Goal: Information Seeking & Learning: Learn about a topic

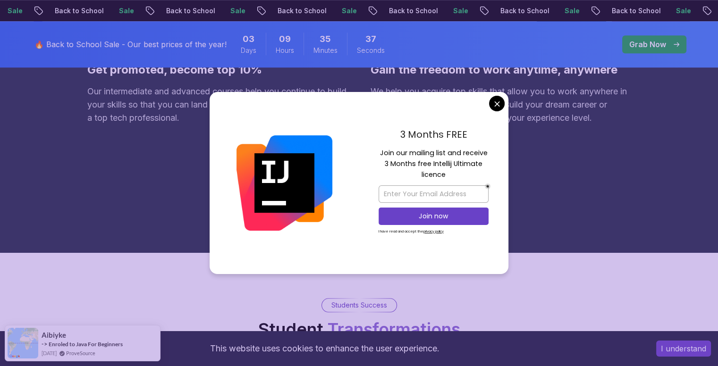
scroll to position [412, 0]
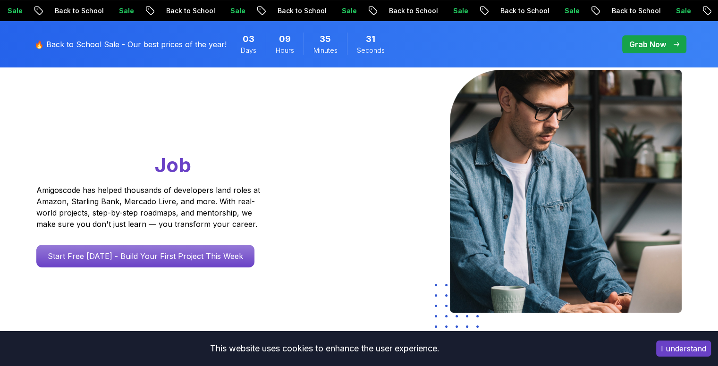
scroll to position [0, 0]
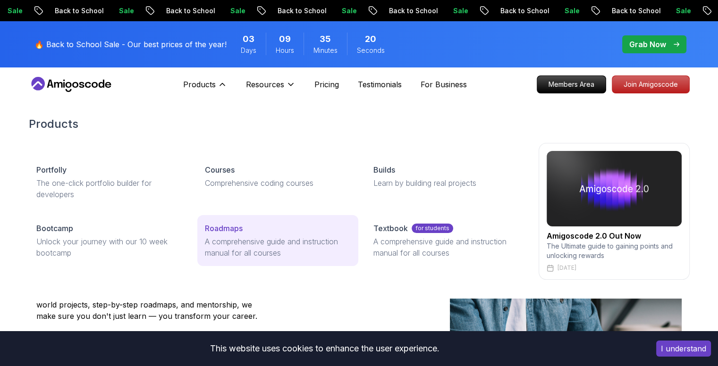
click at [260, 250] on p "A comprehensive guide and instruction manual for all courses" at bounding box center [278, 247] width 146 height 23
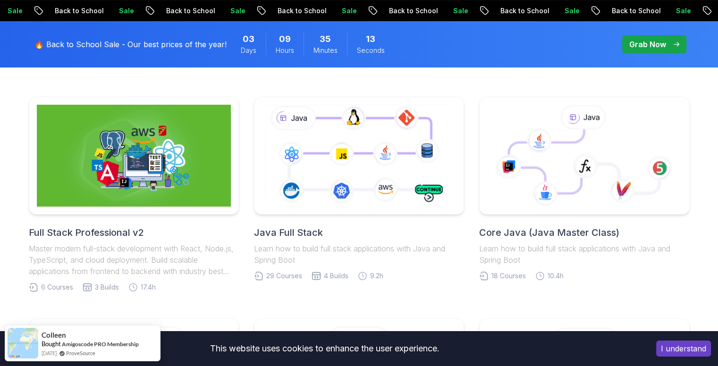
scroll to position [241, 0]
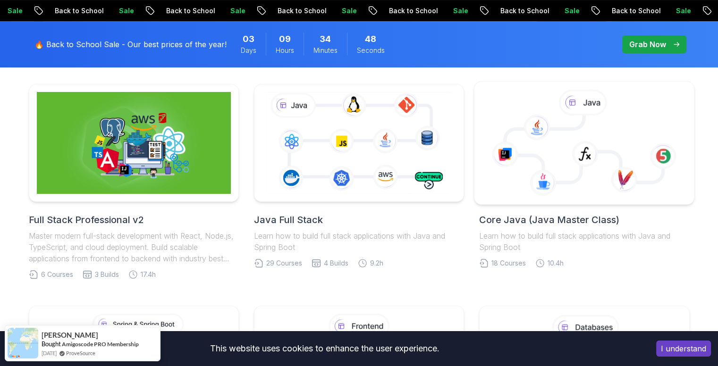
click at [591, 127] on icon at bounding box center [584, 149] width 158 height 67
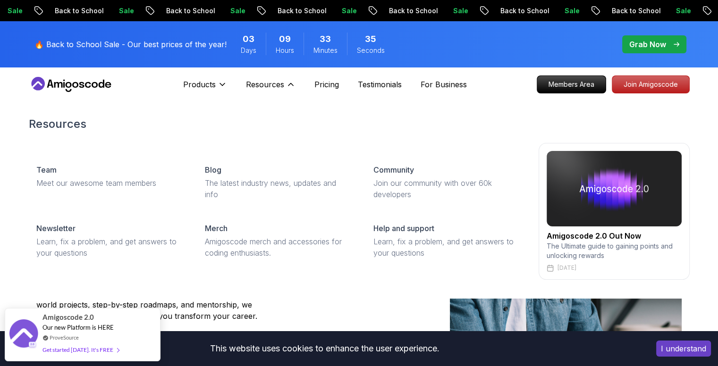
click at [269, 122] on h2 "Resources" at bounding box center [359, 124] width 661 height 15
click at [290, 85] on icon at bounding box center [290, 84] width 9 height 9
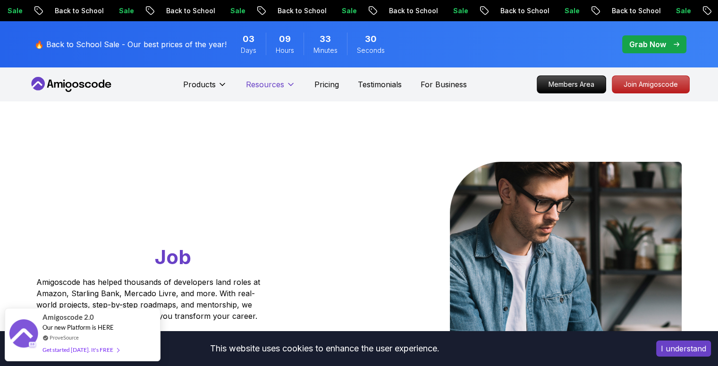
click at [290, 85] on icon at bounding box center [290, 85] width 5 height 2
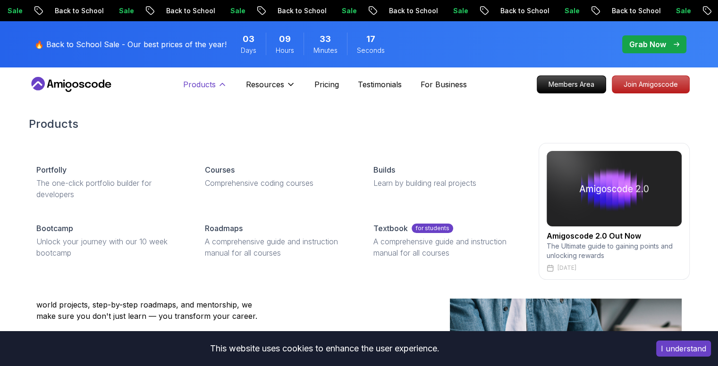
click at [222, 85] on icon at bounding box center [222, 84] width 9 height 9
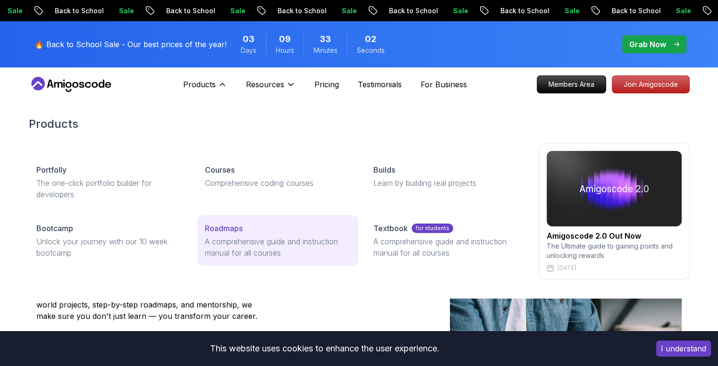
click at [260, 240] on p "A comprehensive guide and instruction manual for all courses" at bounding box center [278, 247] width 146 height 23
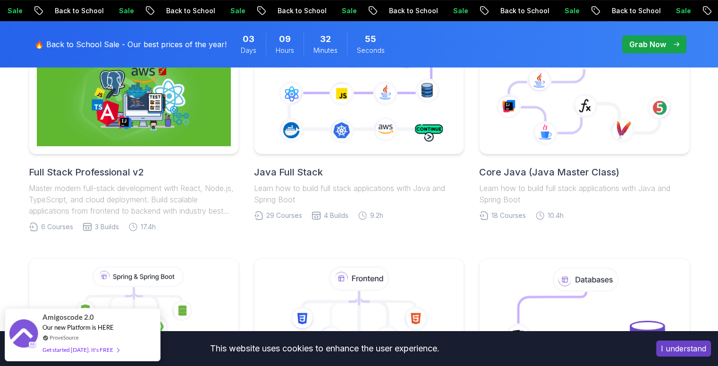
scroll to position [303, 0]
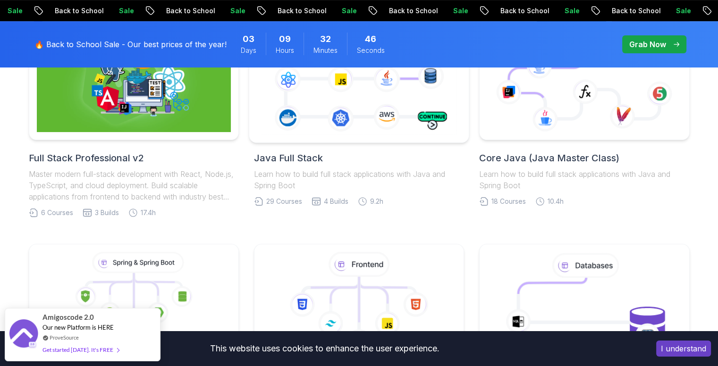
click at [337, 96] on icon at bounding box center [359, 80] width 200 height 111
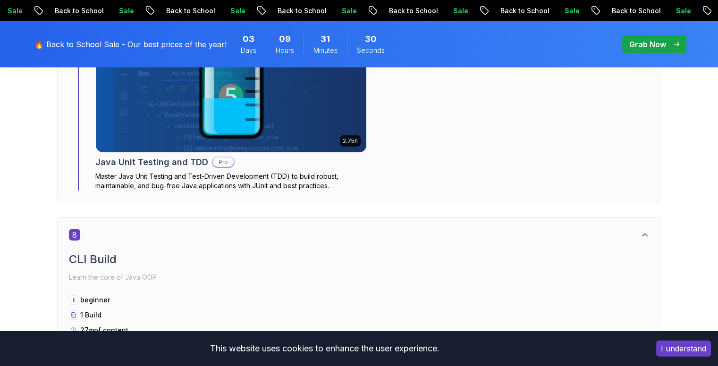
scroll to position [2907, 0]
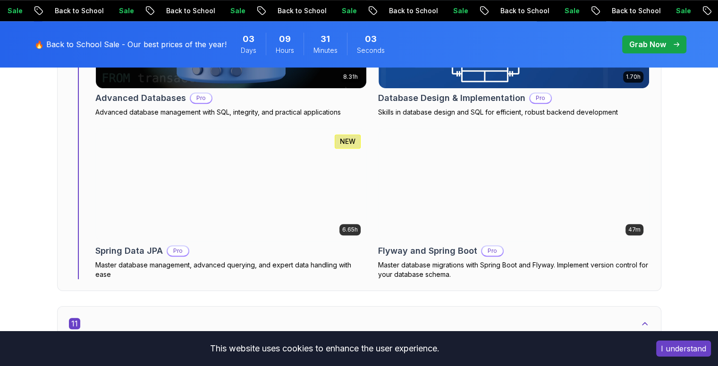
scroll to position [4304, 0]
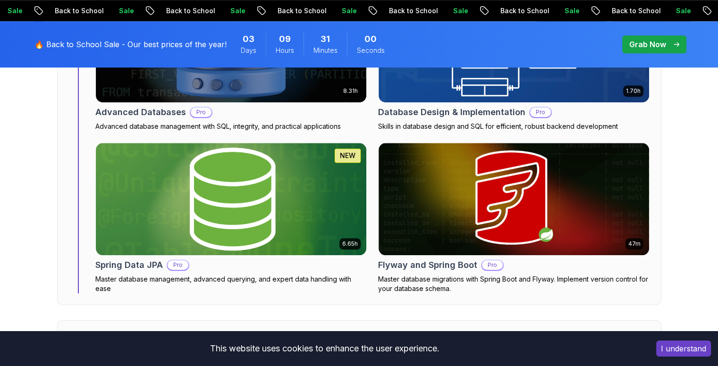
drag, startPoint x: 0, startPoint y: 0, endPoint x: 533, endPoint y: 185, distance: 564.6
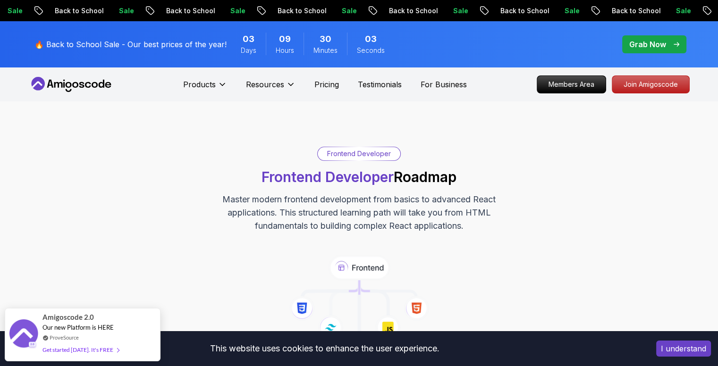
click at [580, 156] on div "Frontend Developer Frontend Developer Roadmap Master modern frontend developmen…" at bounding box center [359, 190] width 661 height 86
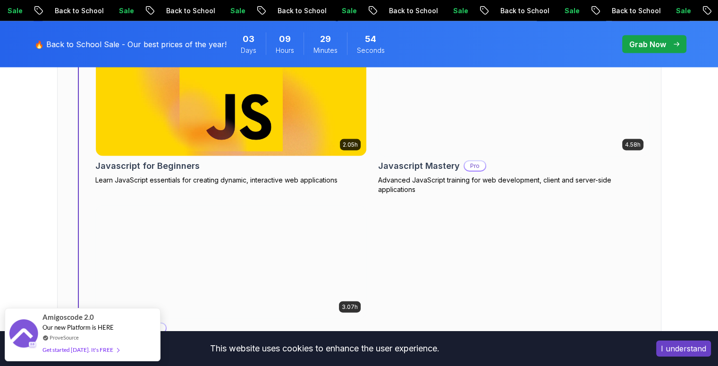
scroll to position [2076, 0]
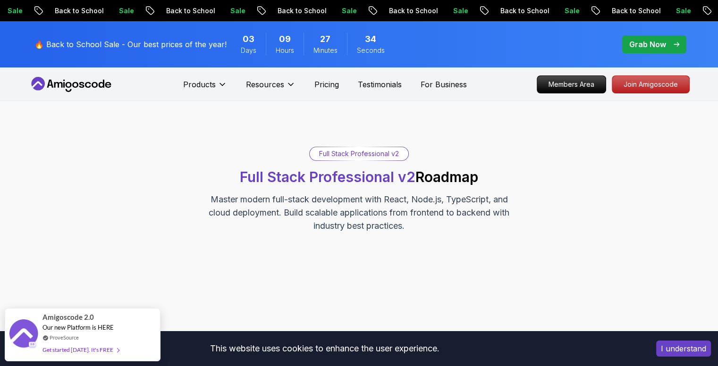
click at [512, 178] on div "Full Stack Professional v2 Full Stack Professional v2 Roadmap Master modern ful…" at bounding box center [359, 190] width 661 height 86
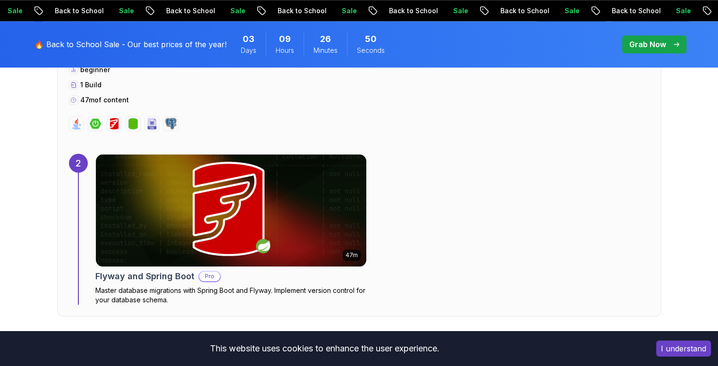
scroll to position [963, 0]
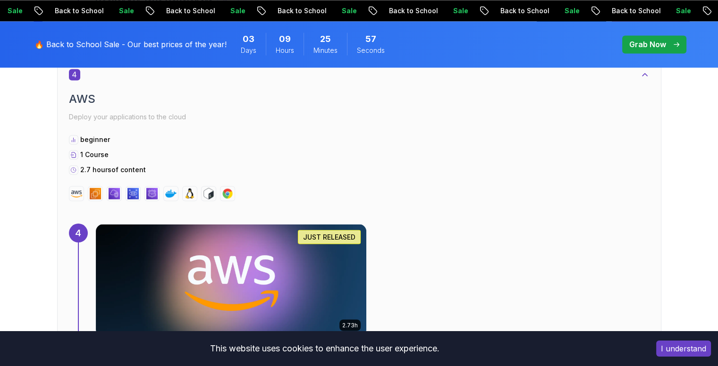
scroll to position [1661, 0]
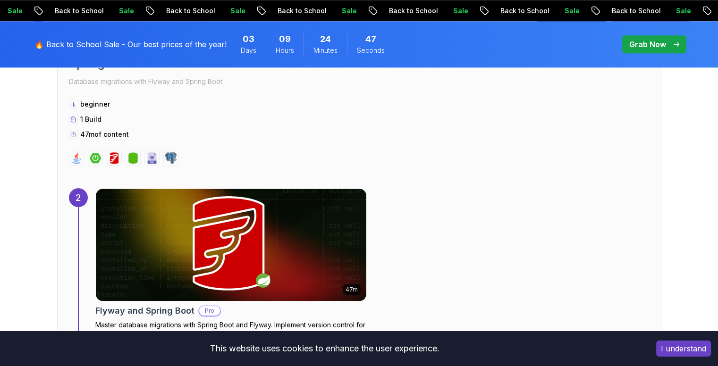
scroll to position [0, 0]
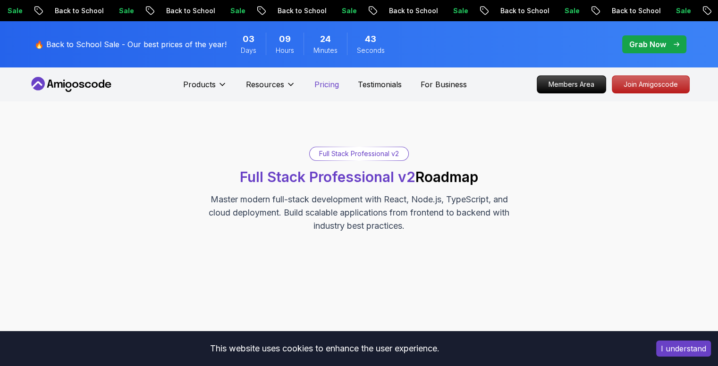
click at [327, 83] on p "Pricing" at bounding box center [326, 84] width 25 height 11
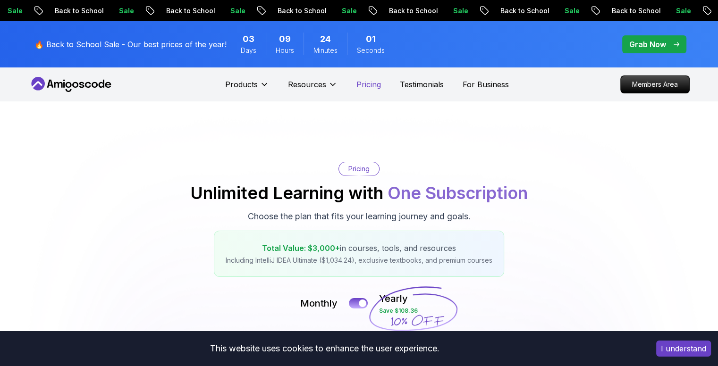
click at [367, 89] on p "Pricing" at bounding box center [368, 84] width 25 height 11
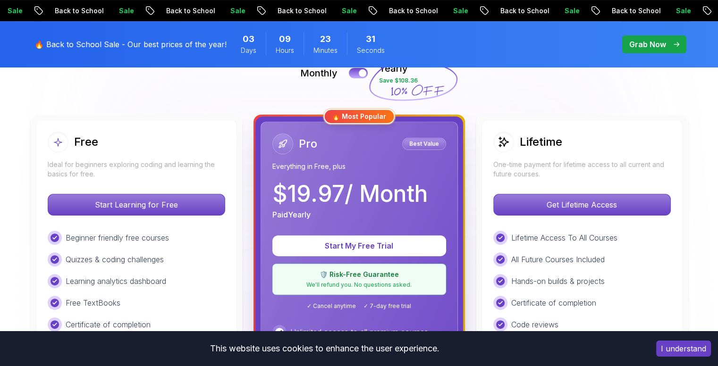
scroll to position [245, 0]
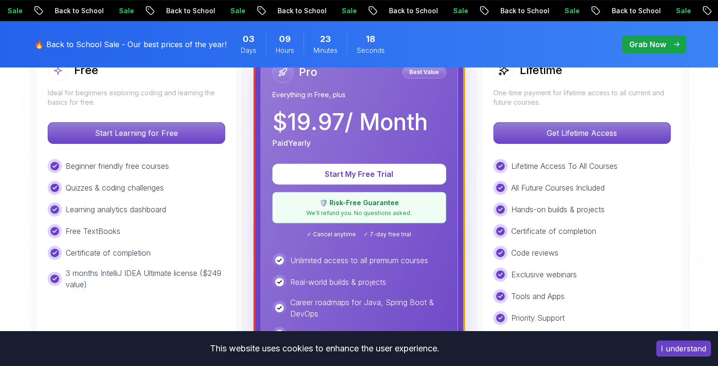
scroll to position [321, 0]
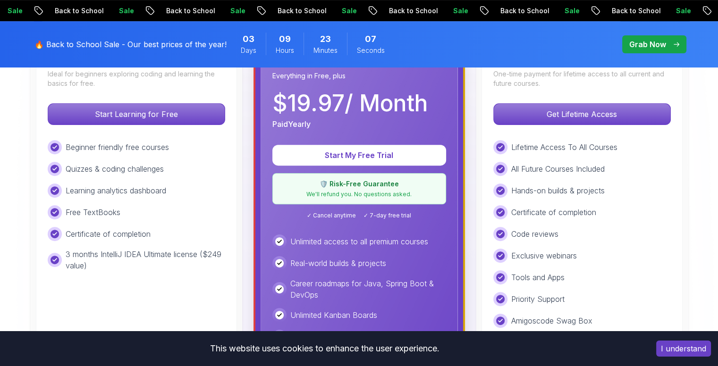
click at [704, 125] on img at bounding box center [359, 373] width 718 height 1184
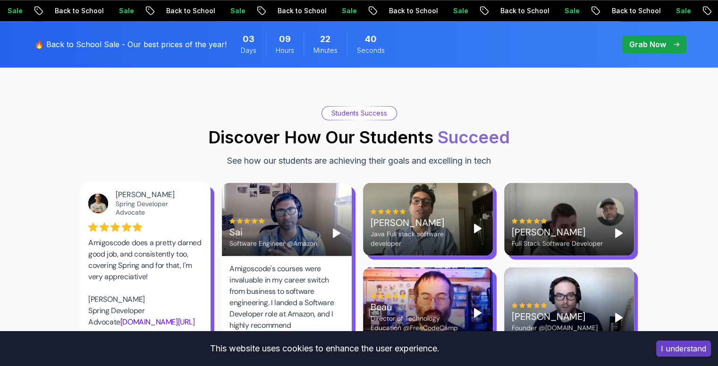
scroll to position [1227, 0]
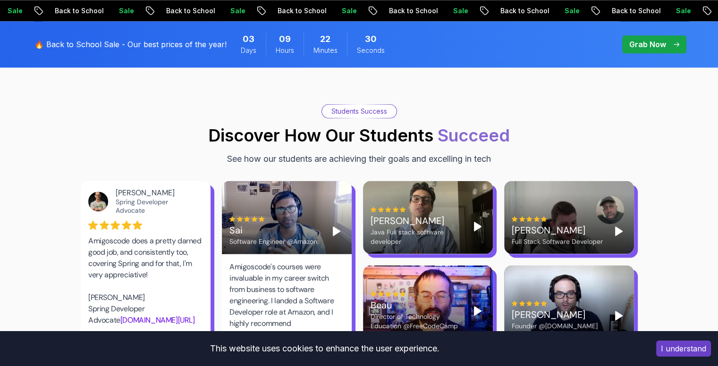
click at [591, 108] on div "Students Success Discover How Our Students Succeed See how our students are ach…" at bounding box center [359, 134] width 557 height 61
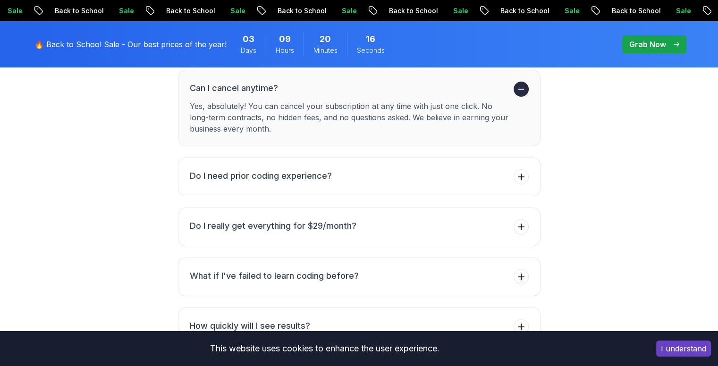
scroll to position [3435, 0]
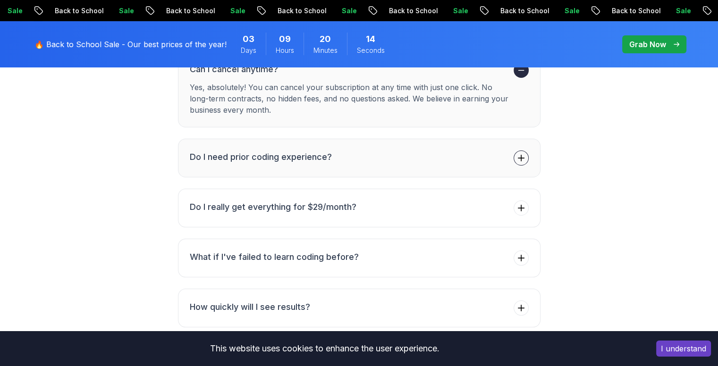
click at [523, 153] on icon at bounding box center [520, 157] width 9 height 9
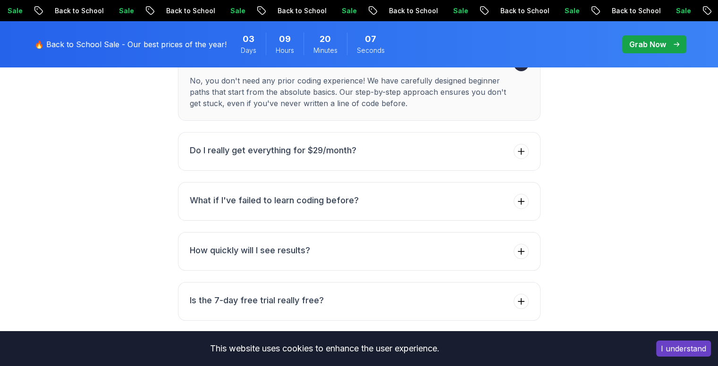
scroll to position [3511, 0]
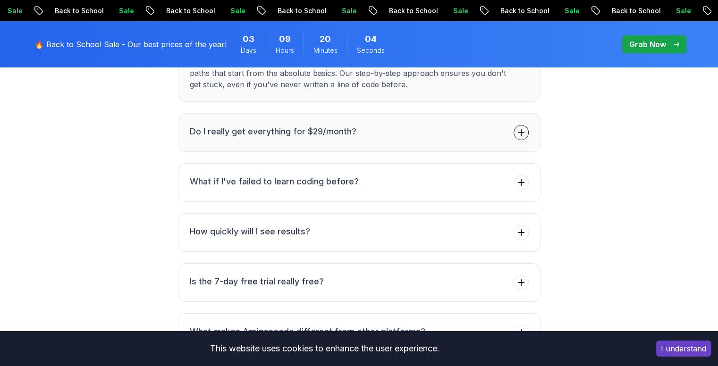
click at [518, 128] on icon at bounding box center [520, 132] width 9 height 9
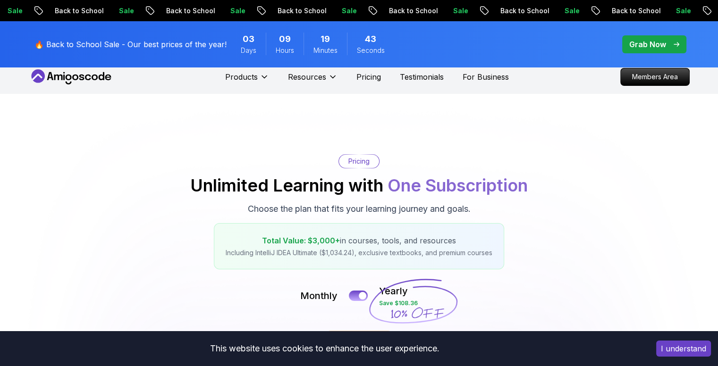
scroll to position [0, 0]
